Goal: Task Accomplishment & Management: Manage account settings

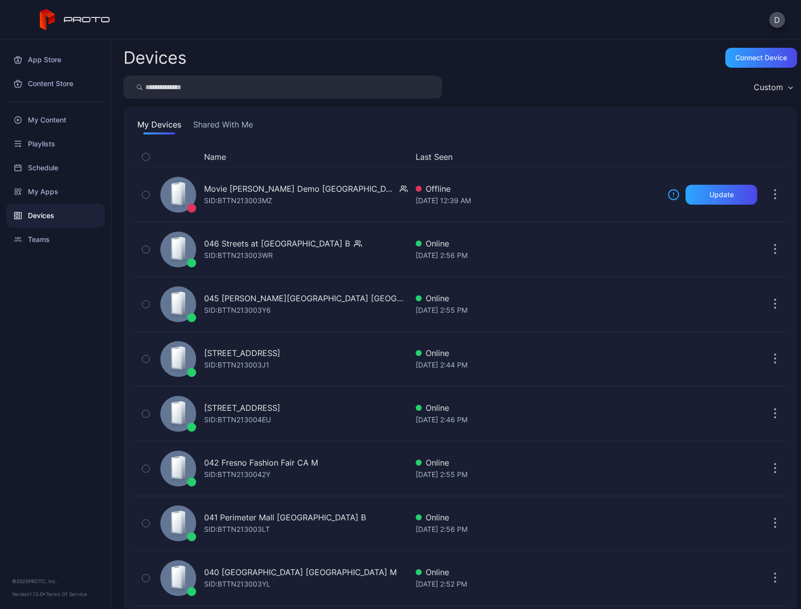
click at [227, 128] on button "Shared With Me" at bounding box center [223, 126] width 64 height 16
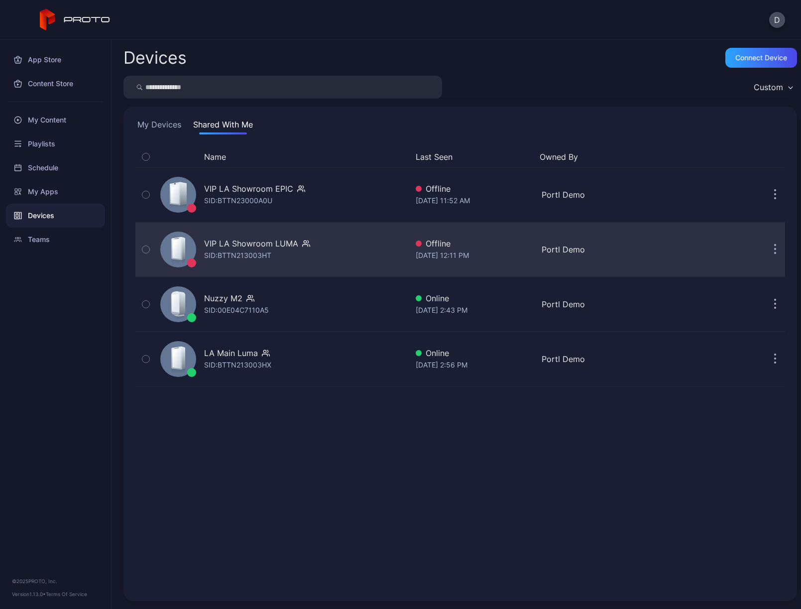
click at [774, 248] on icon "button" at bounding box center [775, 249] width 2 height 11
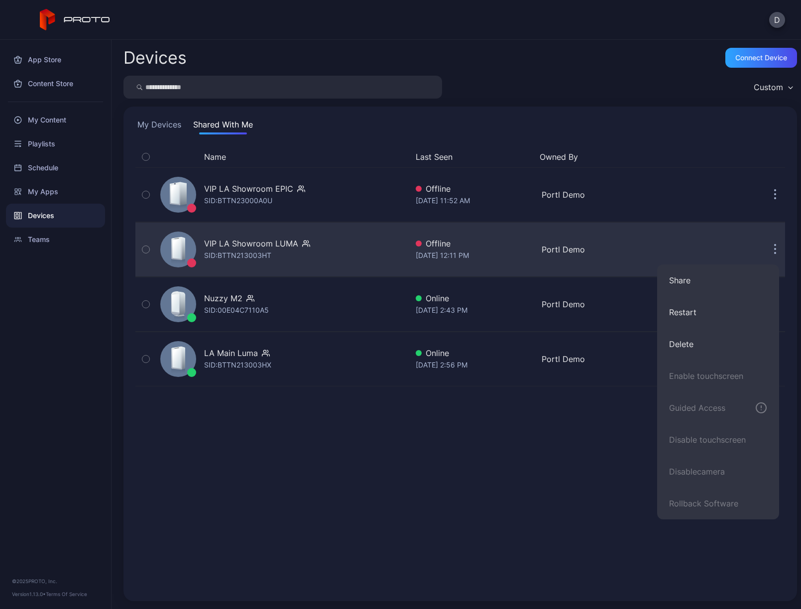
click at [774, 248] on icon "button" at bounding box center [775, 249] width 2 height 11
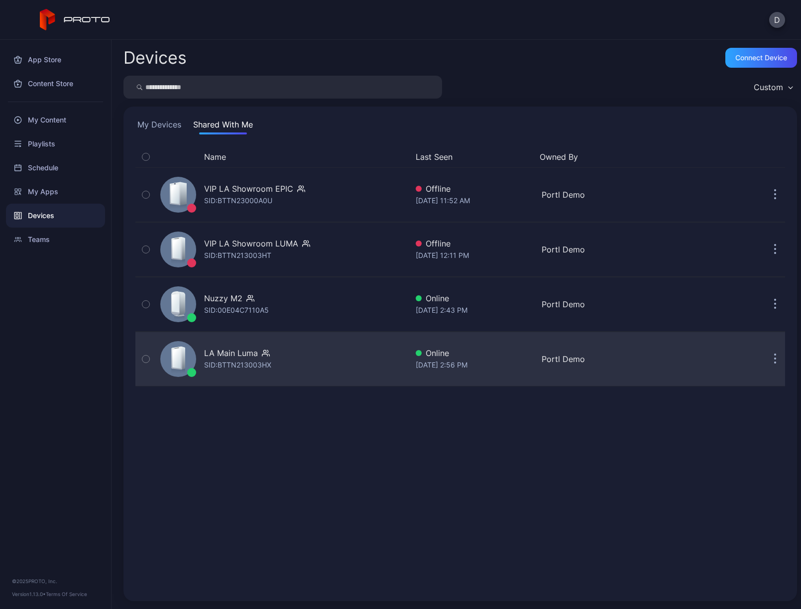
click at [335, 357] on div "LA Main Luma SID: BTTN213003HX" at bounding box center [281, 359] width 251 height 50
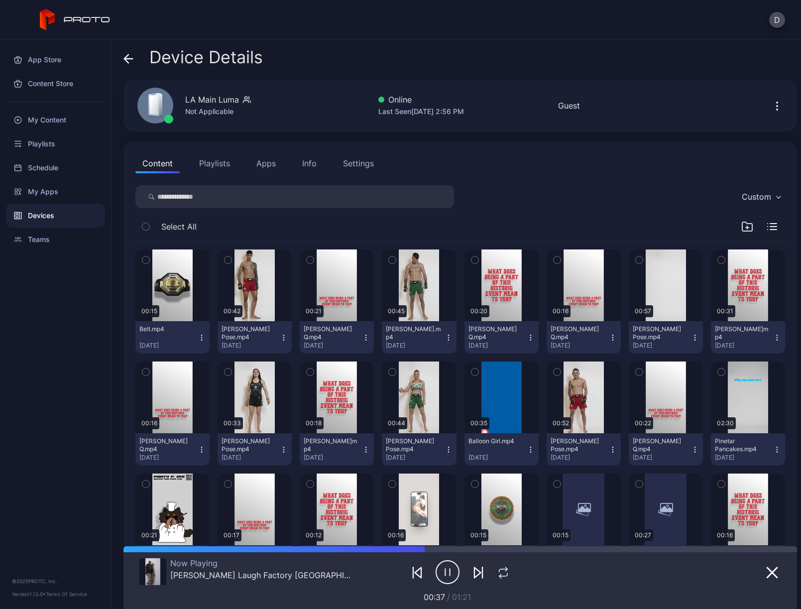
click at [127, 57] on icon at bounding box center [128, 59] width 10 height 10
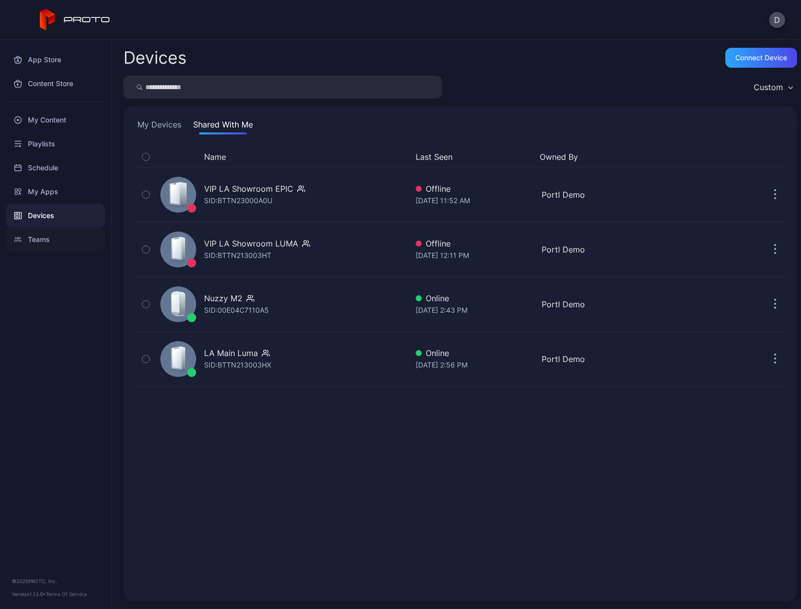
click at [55, 239] on div "Teams" at bounding box center [55, 239] width 99 height 24
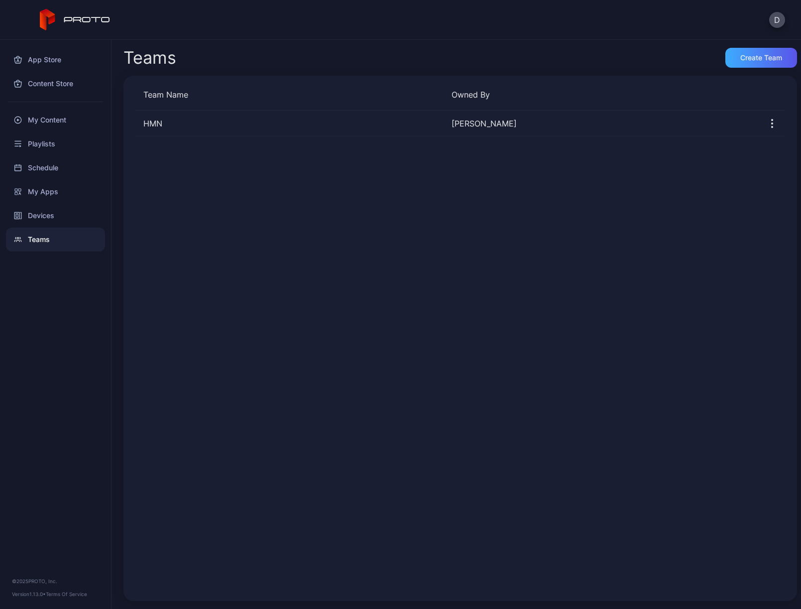
click at [742, 55] on div "Create Team" at bounding box center [761, 58] width 42 height 8
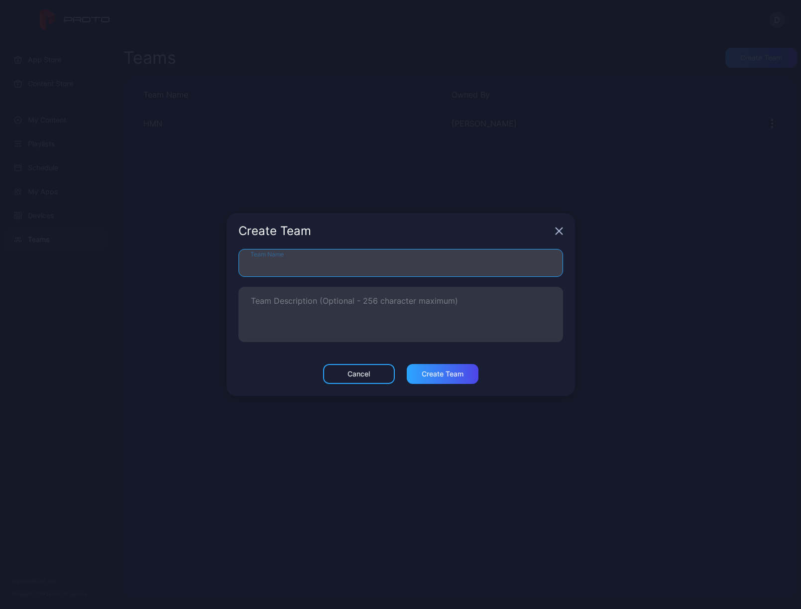
click at [326, 266] on input "Team Name" at bounding box center [400, 263] width 324 height 28
type input "***"
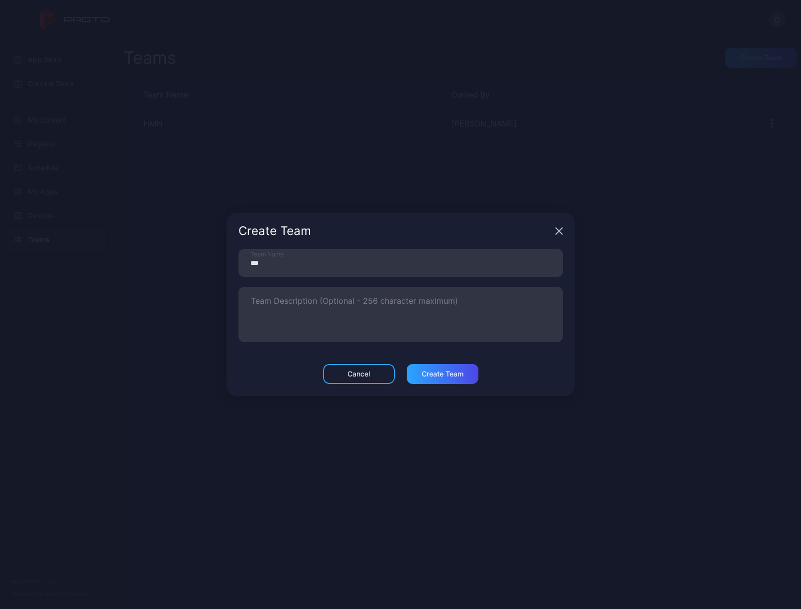
click at [301, 371] on div "Cancel Create Team" at bounding box center [400, 380] width 348 height 32
click at [446, 375] on div "Create Team" at bounding box center [443, 374] width 42 height 8
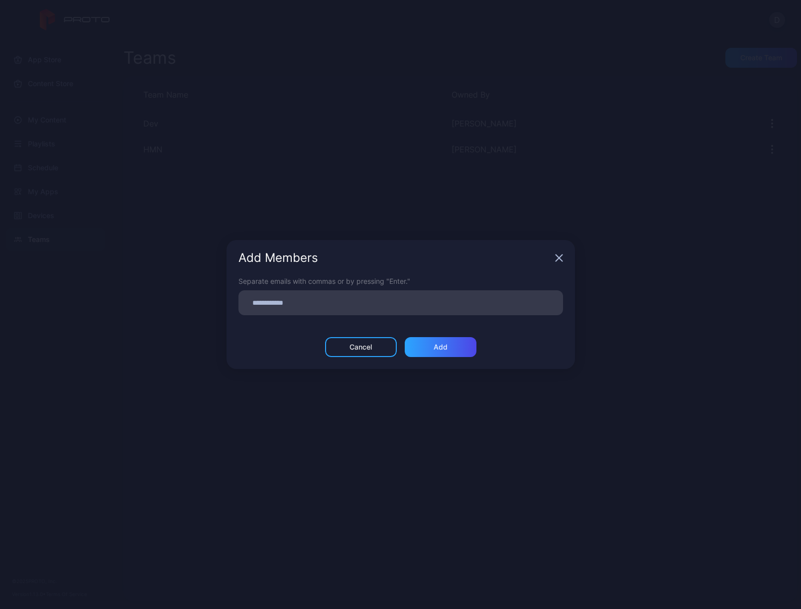
click at [362, 347] on div "Cancel" at bounding box center [360, 347] width 22 height 8
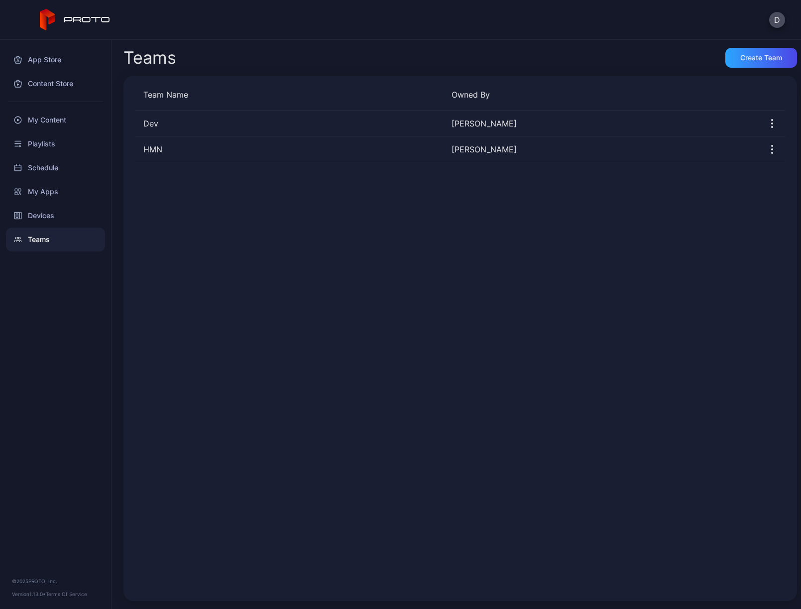
click at [210, 186] on div "Dev David Bridgers HMN David Bridgers" at bounding box center [459, 349] width 649 height 478
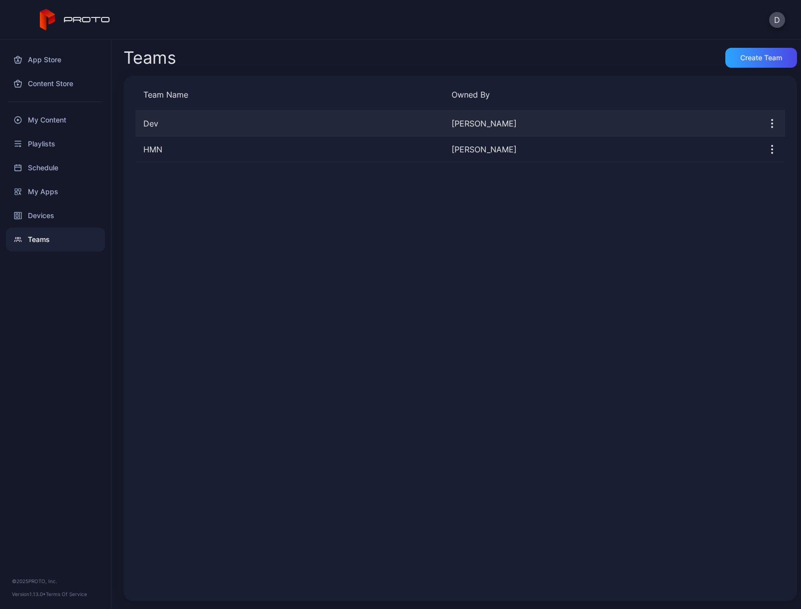
click at [183, 122] on div "Dev" at bounding box center [289, 123] width 308 height 12
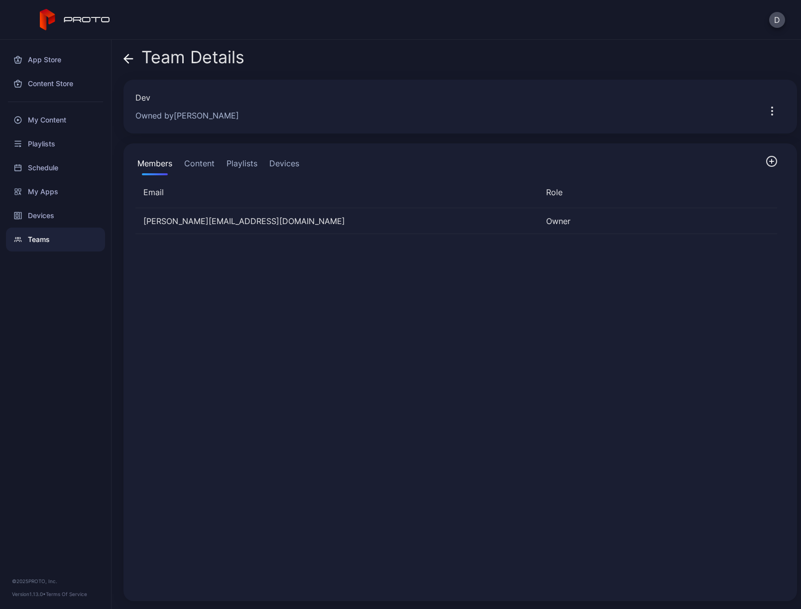
click at [193, 160] on button "Content" at bounding box center [199, 165] width 34 height 20
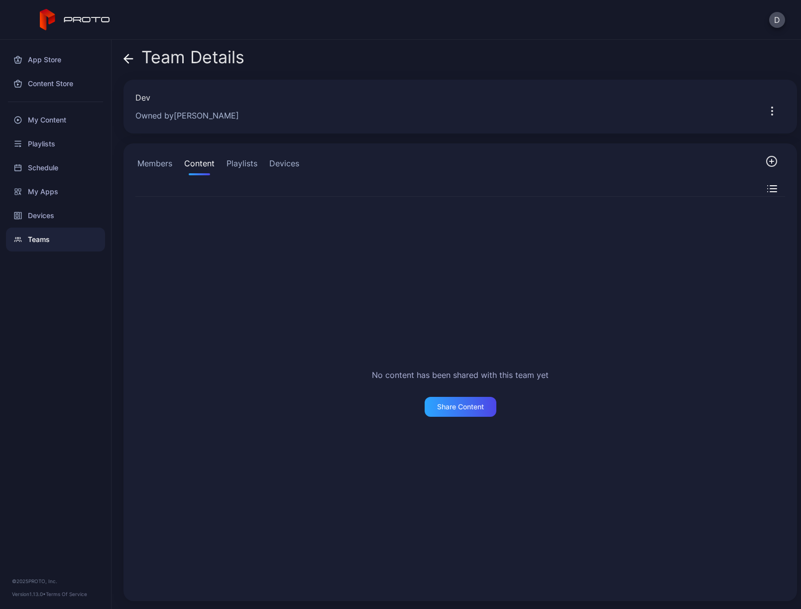
click at [280, 166] on button "Devices" at bounding box center [284, 165] width 34 height 20
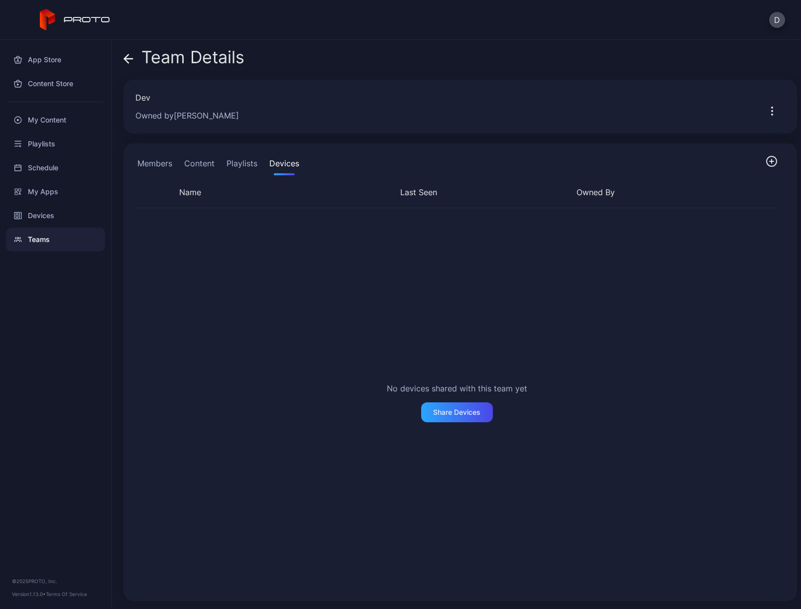
click at [765, 161] on icon "button" at bounding box center [771, 161] width 12 height 12
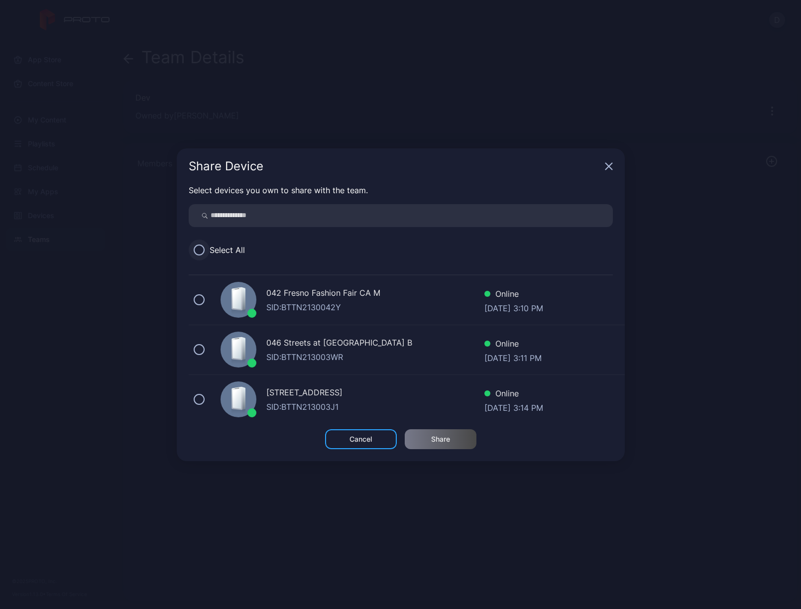
click at [201, 248] on button at bounding box center [199, 249] width 11 height 11
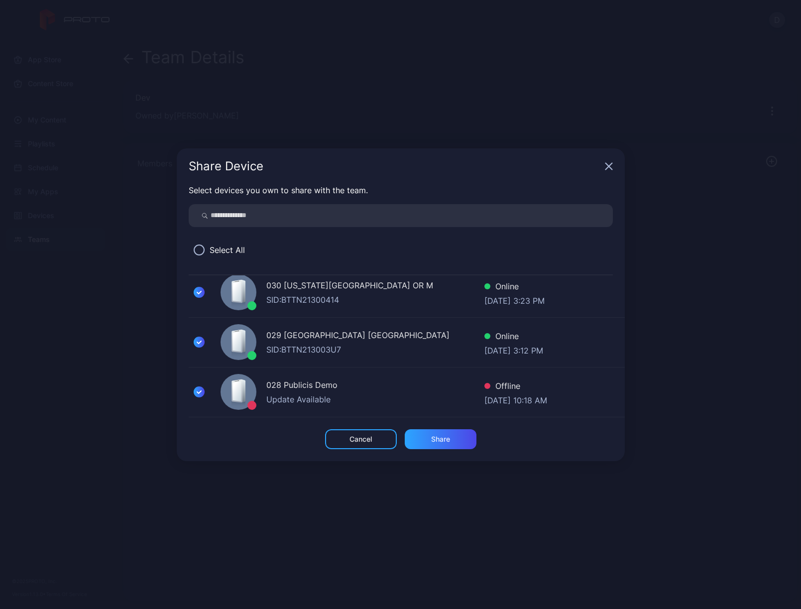
scroll to position [1167, 0]
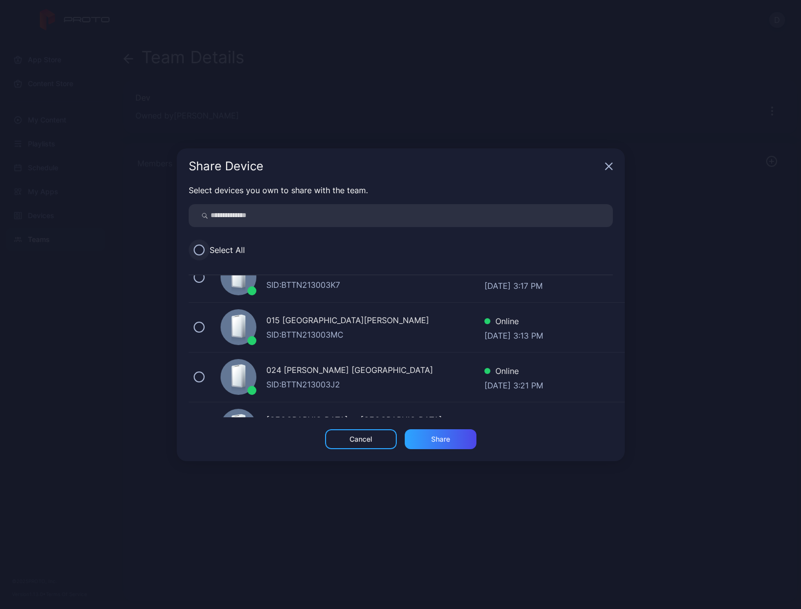
click at [200, 249] on button at bounding box center [199, 249] width 11 height 11
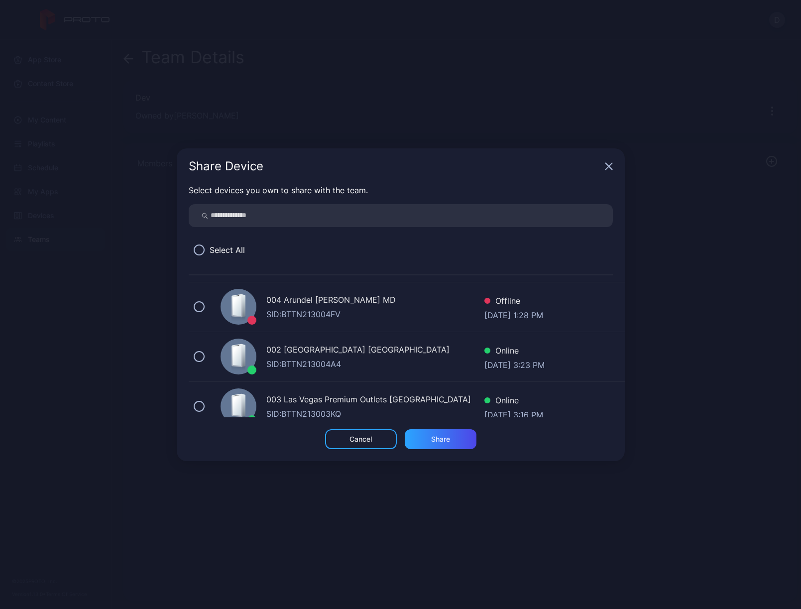
scroll to position [2247, 0]
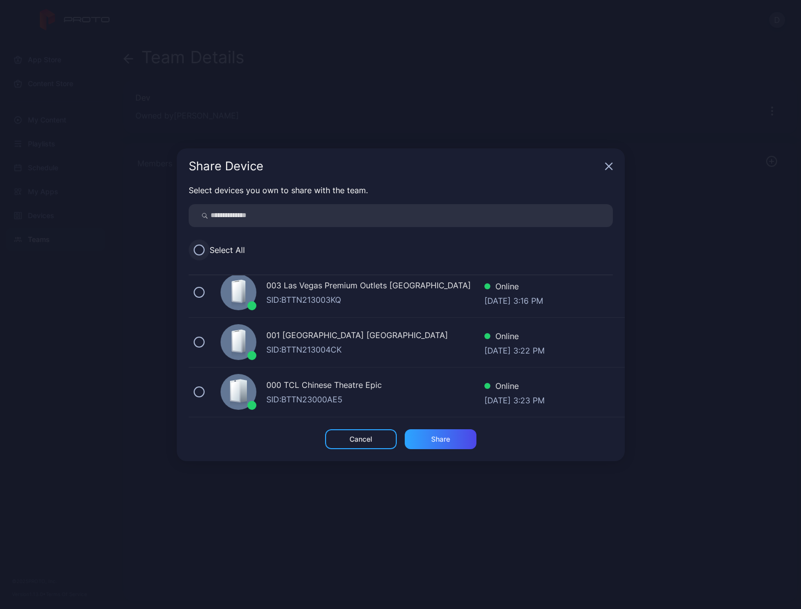
click at [199, 247] on button at bounding box center [199, 249] width 11 height 11
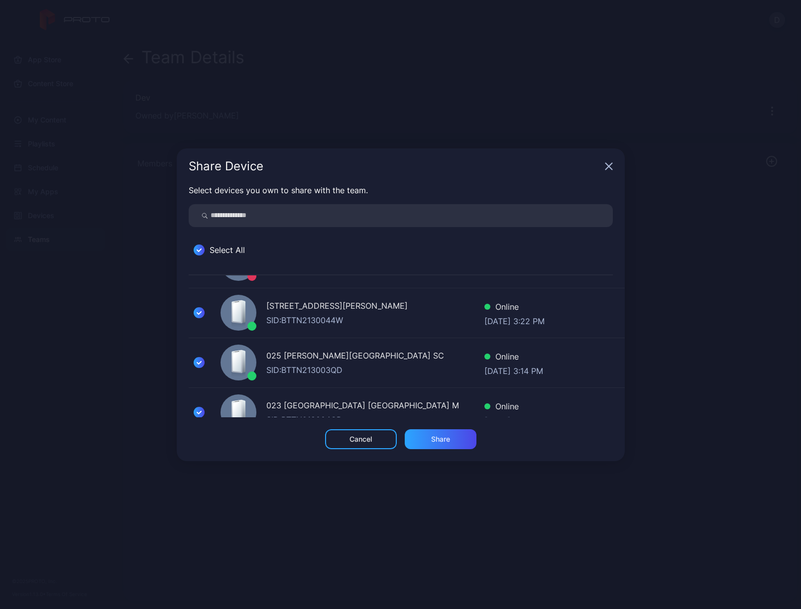
scroll to position [952, 0]
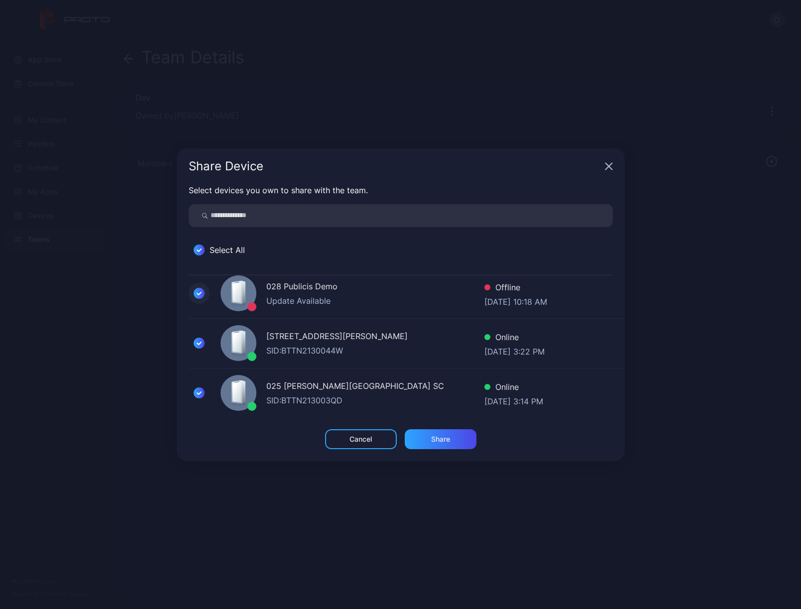
click at [198, 291] on icon at bounding box center [199, 293] width 11 height 11
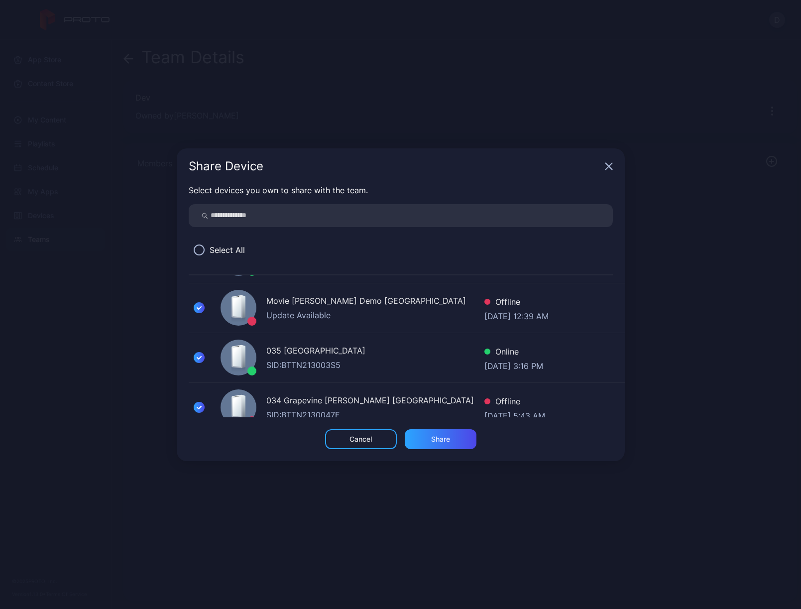
scroll to position [534, 0]
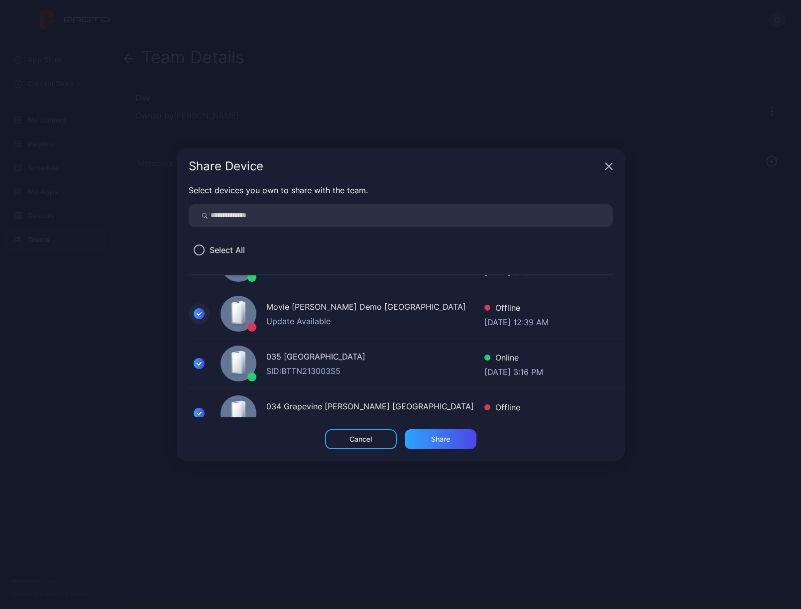
click at [198, 315] on icon at bounding box center [199, 314] width 4 height 2
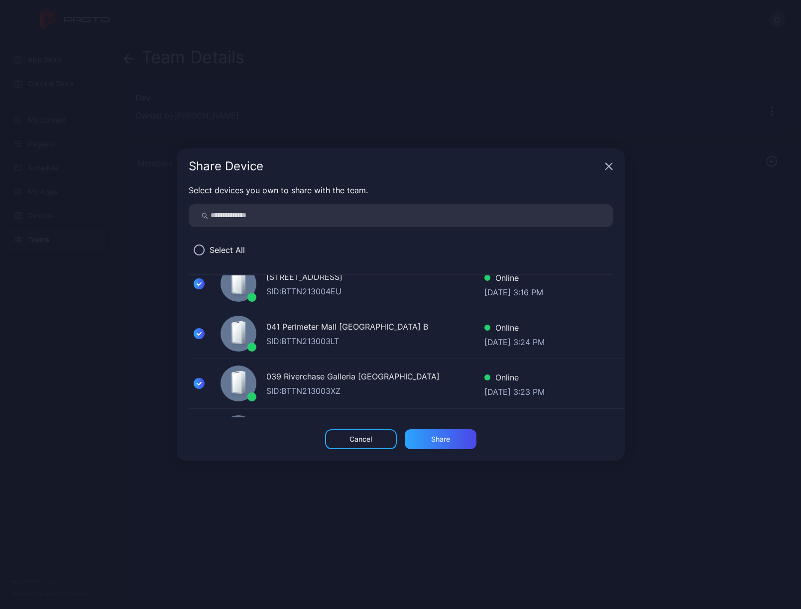
scroll to position [43, 0]
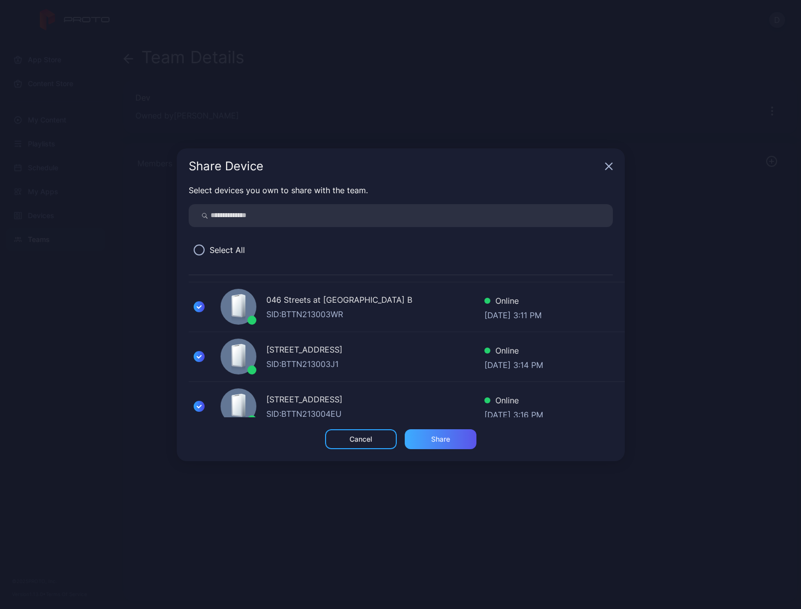
click at [451, 440] on div "Share" at bounding box center [441, 439] width 72 height 20
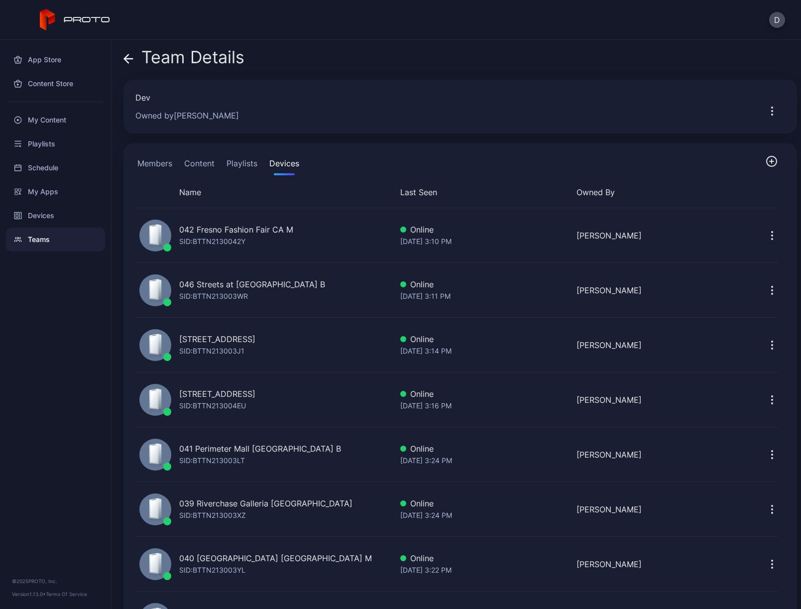
click at [191, 192] on div "Name" at bounding box center [263, 192] width 257 height 12
click at [196, 191] on div "Name" at bounding box center [263, 192] width 257 height 12
drag, startPoint x: 193, startPoint y: 193, endPoint x: 219, endPoint y: 194, distance: 26.4
click at [193, 193] on div "Name" at bounding box center [263, 192] width 257 height 12
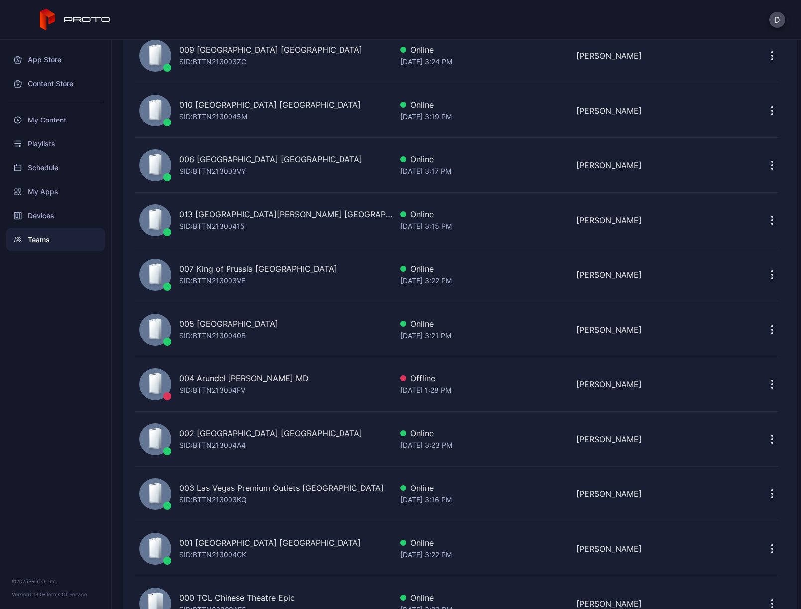
scroll to position [2138, 0]
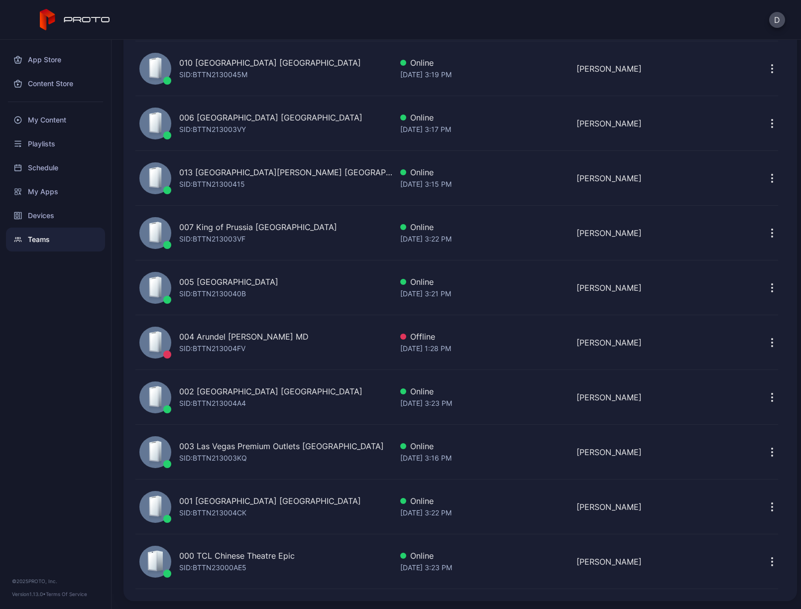
click at [766, 391] on icon "button" at bounding box center [772, 397] width 12 height 12
click at [766, 393] on icon "button" at bounding box center [772, 397] width 12 height 12
click at [320, 388] on div "002 Roosevelt Field Mall NY SID: BTTN213004A4" at bounding box center [263, 397] width 257 height 46
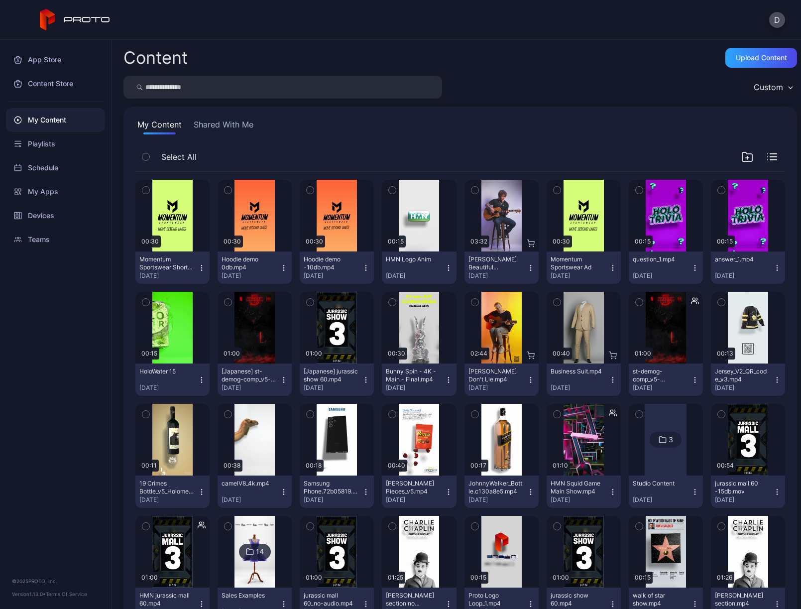
click at [43, 236] on div "Teams" at bounding box center [55, 239] width 99 height 24
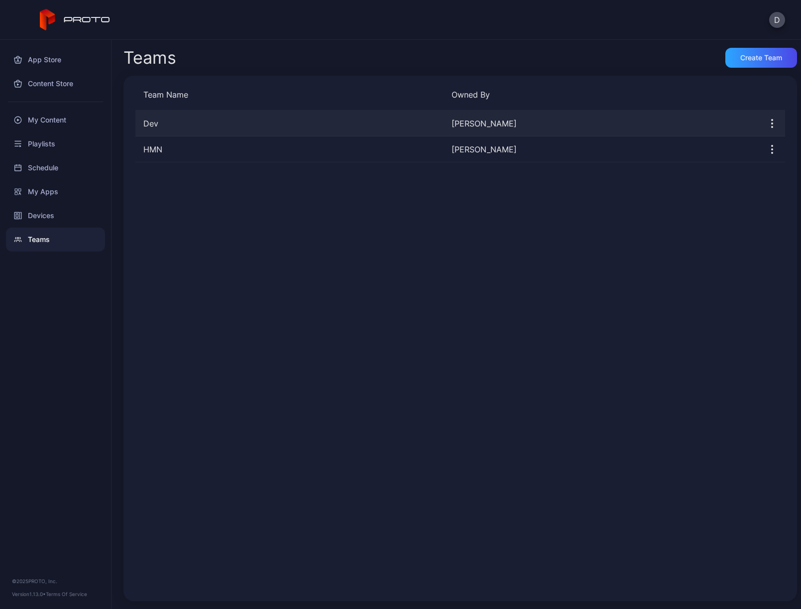
click at [302, 125] on div "Dev" at bounding box center [289, 123] width 308 height 12
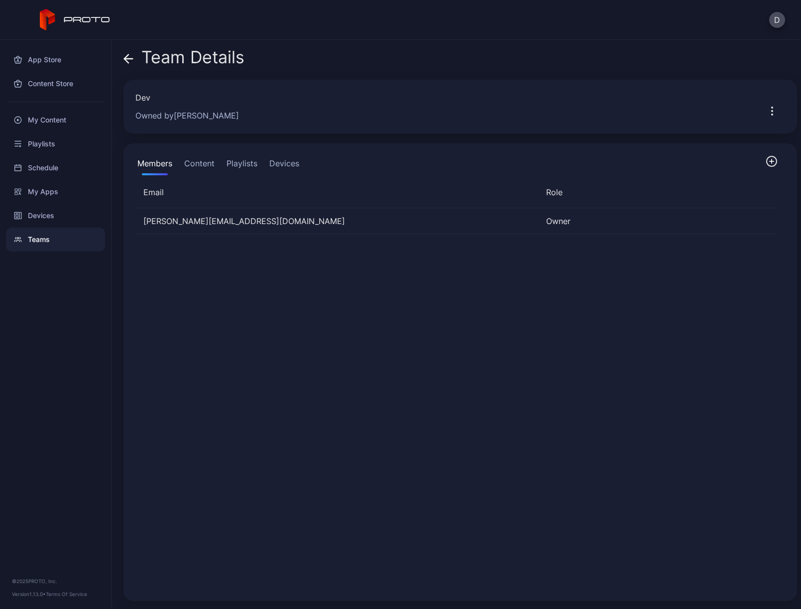
click at [766, 110] on icon "button" at bounding box center [772, 111] width 12 height 12
click at [697, 106] on div "Dev Owned by [PERSON_NAME]" at bounding box center [441, 107] width 612 height 30
click at [765, 161] on icon "button" at bounding box center [771, 161] width 12 height 12
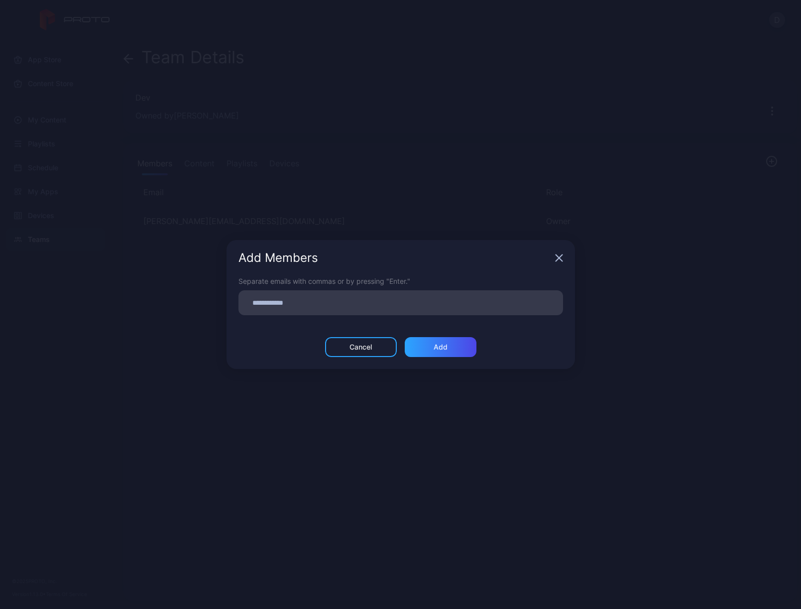
click at [288, 302] on input at bounding box center [400, 302] width 313 height 13
paste input
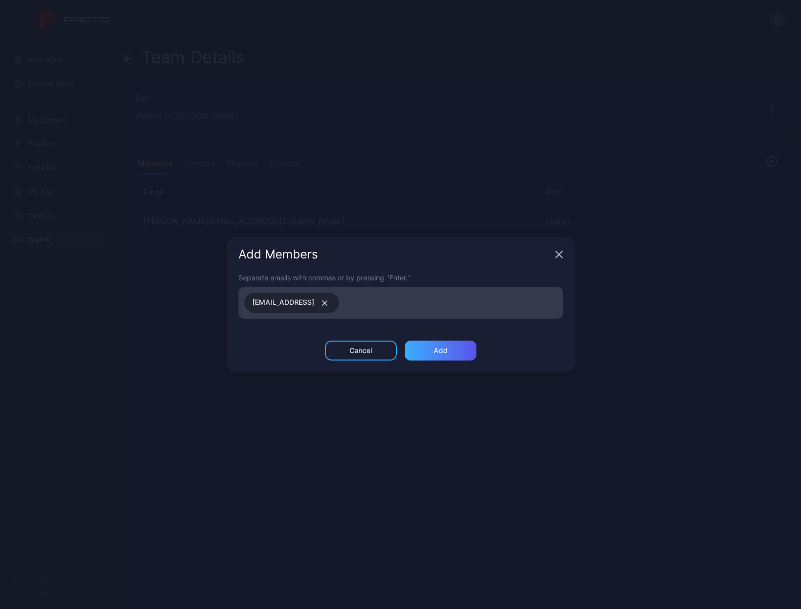
click at [451, 350] on div "Add" at bounding box center [441, 350] width 72 height 20
